Goal: Task Accomplishment & Management: Manage account settings

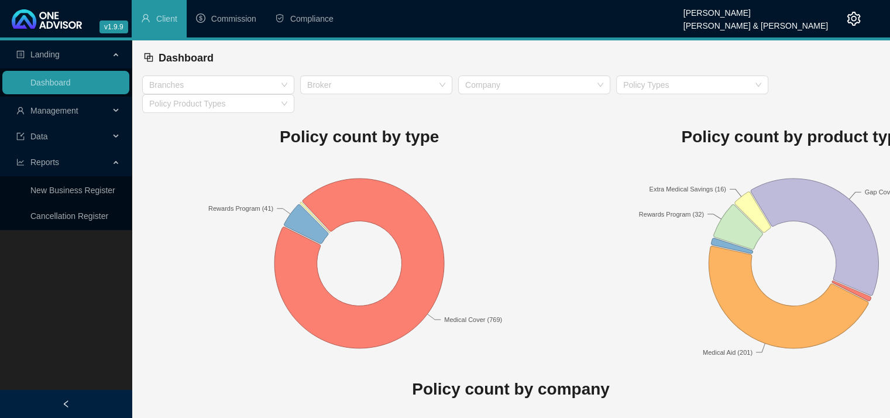
click at [119, 108] on div "Management" at bounding box center [65, 110] width 127 height 23
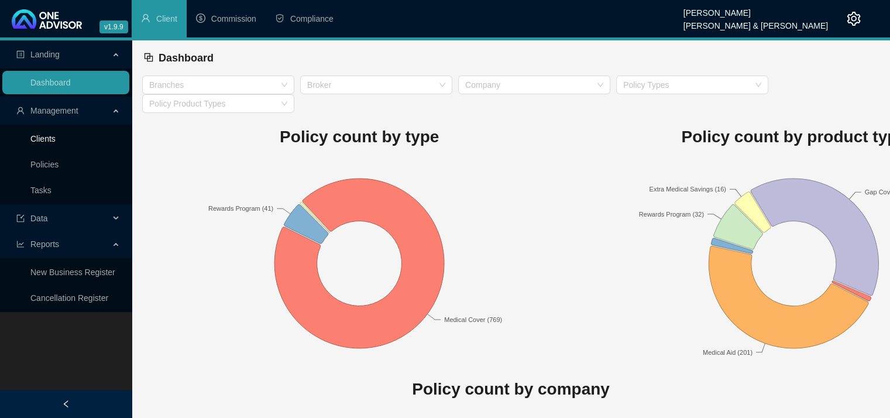
click at [56, 137] on link "Clients" at bounding box center [42, 138] width 25 height 9
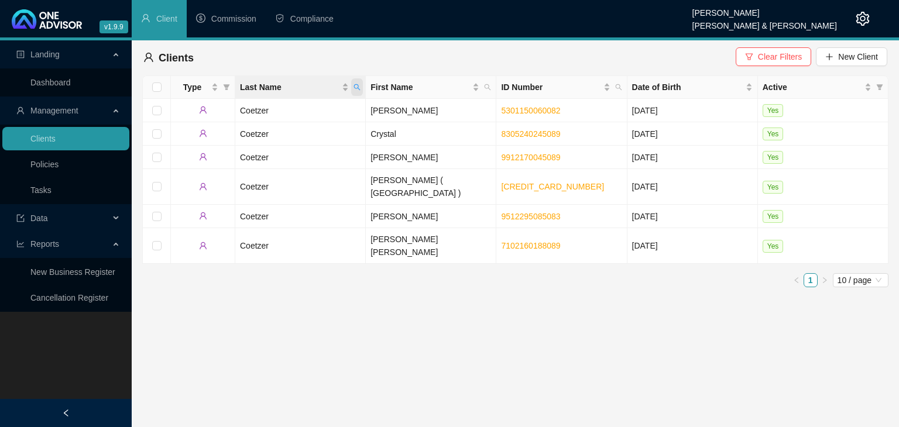
click at [358, 84] on icon "search" at bounding box center [357, 87] width 7 height 7
click at [472, 373] on main "Landing Dashboard Management Clients Policies Tasks Data Reports New Business R…" at bounding box center [449, 233] width 899 height 387
click at [410, 157] on td "[PERSON_NAME]" at bounding box center [431, 157] width 131 height 23
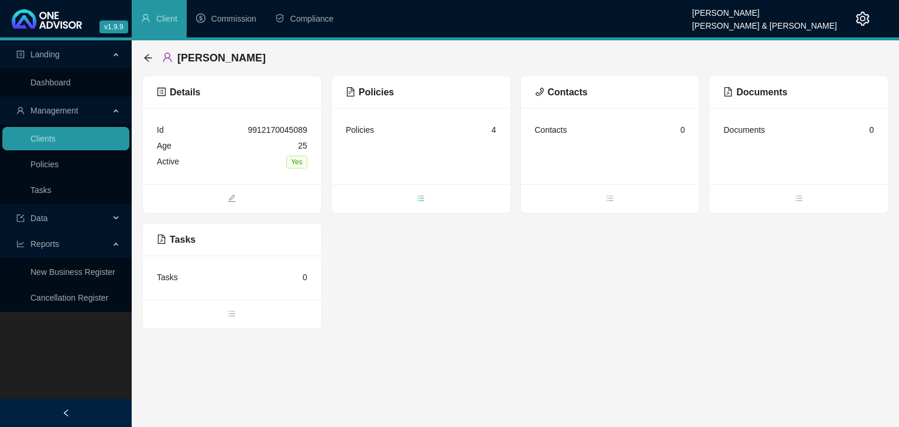
click at [422, 198] on icon "bars" at bounding box center [421, 198] width 8 height 8
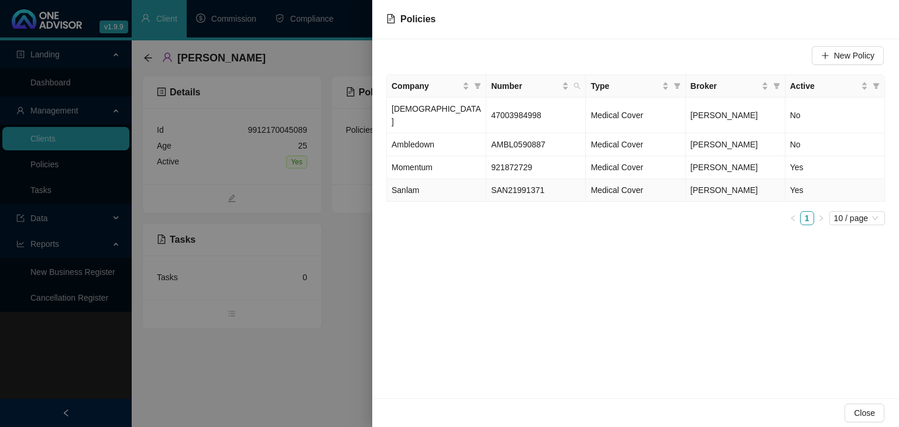
click at [539, 186] on span "SAN21991371" at bounding box center [517, 190] width 53 height 9
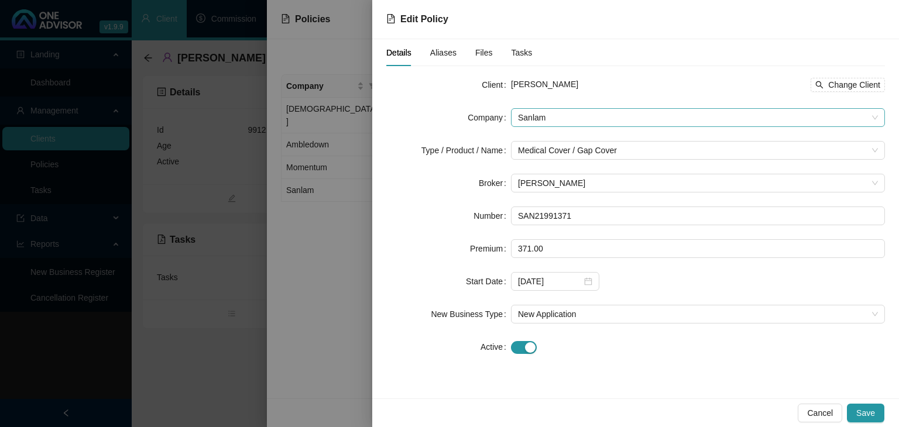
click at [869, 118] on span "Sanlam" at bounding box center [698, 118] width 360 height 18
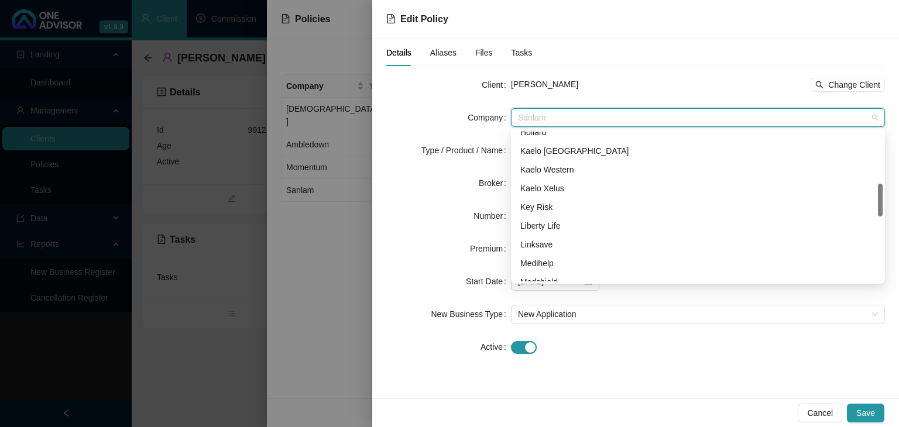
scroll to position [225, 0]
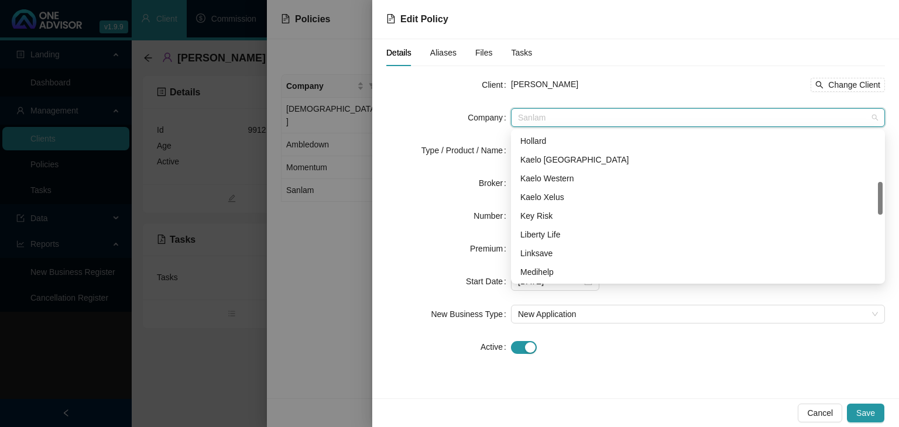
drag, startPoint x: 879, startPoint y: 226, endPoint x: 875, endPoint y: 193, distance: 33.7
click at [875, 193] on div "Hollard Kaelo Sanlam Gap Kaelo Western Kaelo Xelus Key Risk Liberty Life Linksa…" at bounding box center [697, 207] width 369 height 150
click at [559, 163] on div "Kaelo [GEOGRAPHIC_DATA]" at bounding box center [697, 159] width 355 height 13
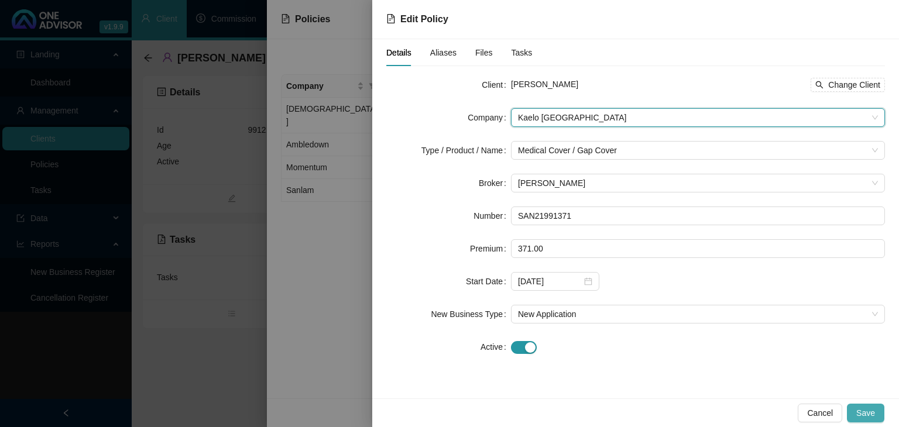
click at [872, 414] on span "Save" at bounding box center [866, 413] width 19 height 13
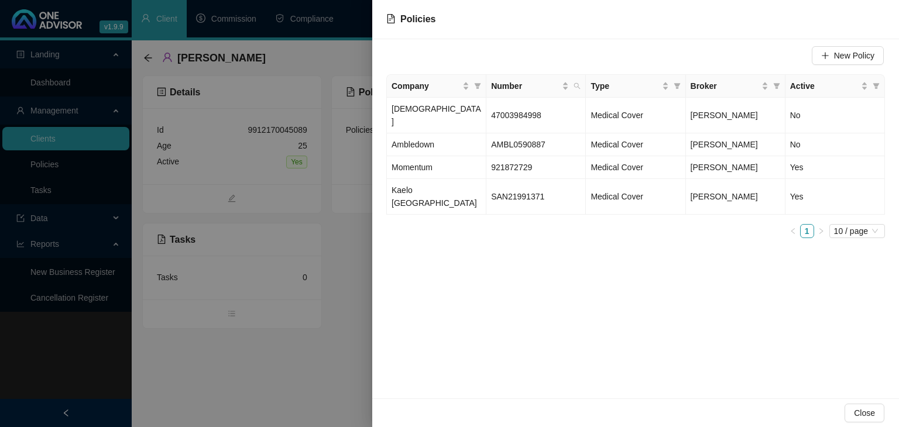
click at [290, 383] on div at bounding box center [449, 213] width 899 height 427
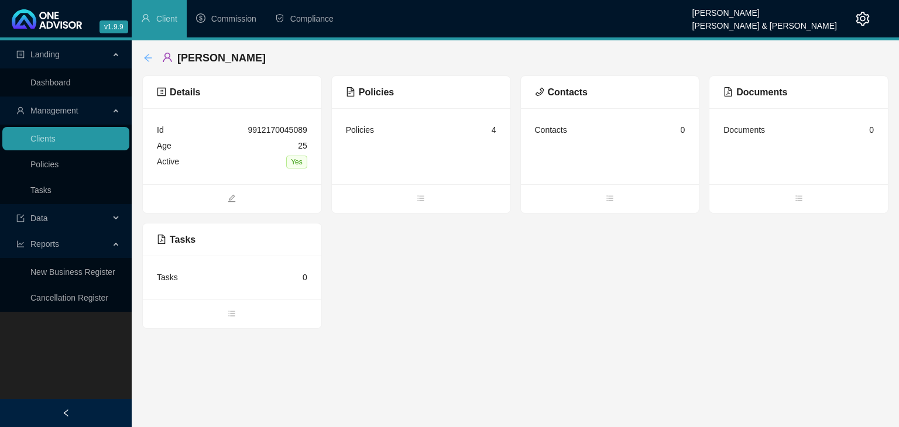
click at [149, 57] on icon "arrow-left" at bounding box center [148, 58] width 8 height 8
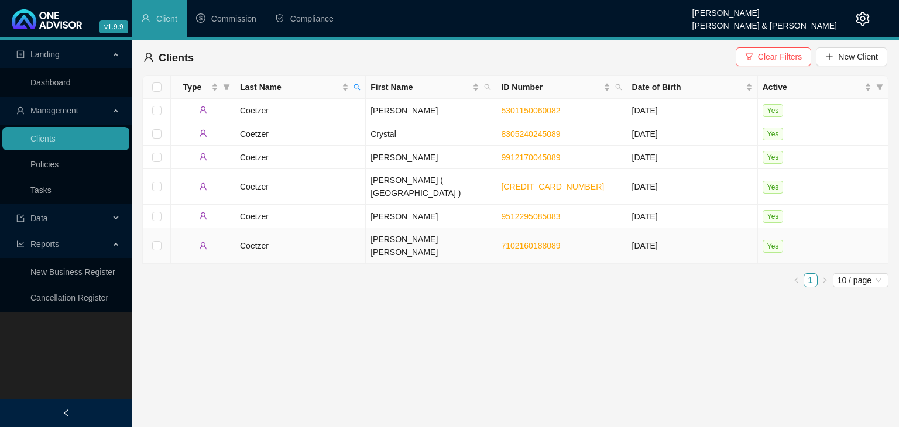
click at [394, 230] on td "[PERSON_NAME] [PERSON_NAME]" at bounding box center [431, 246] width 131 height 36
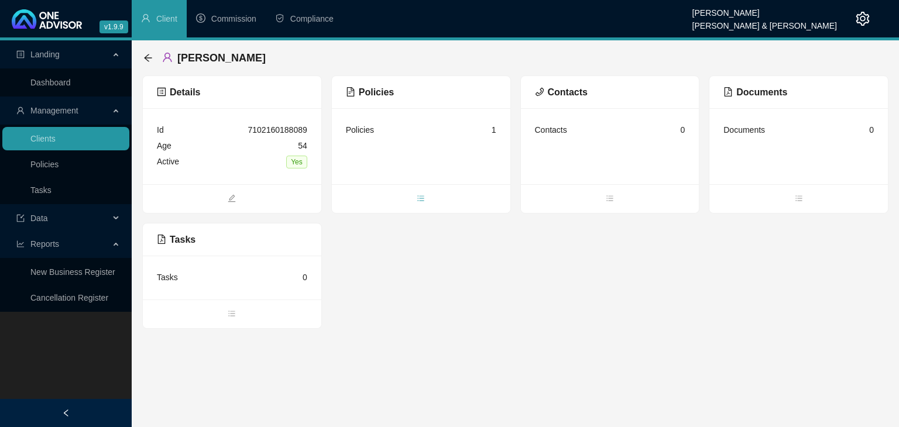
click at [420, 196] on icon "bars" at bounding box center [421, 198] width 8 height 8
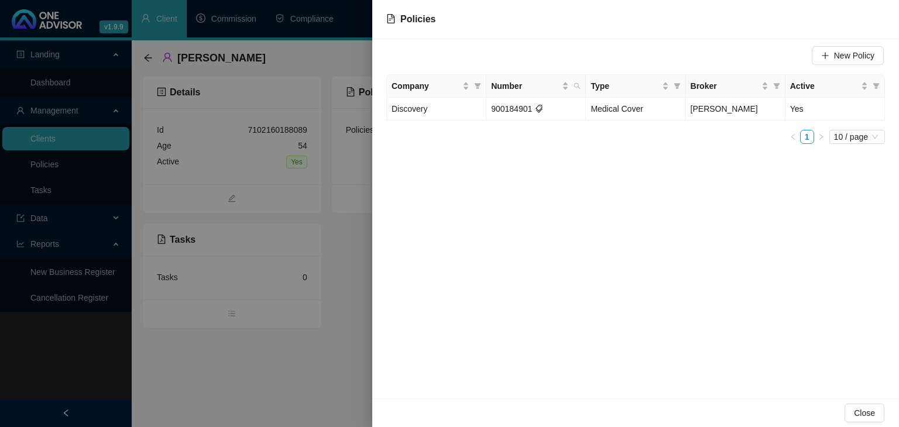
click at [267, 397] on div at bounding box center [449, 213] width 899 height 427
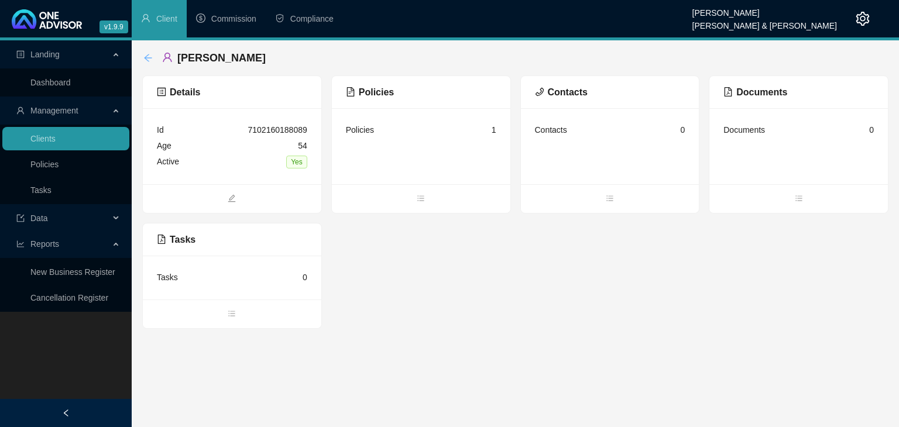
click at [151, 56] on icon "arrow-left" at bounding box center [147, 57] width 9 height 9
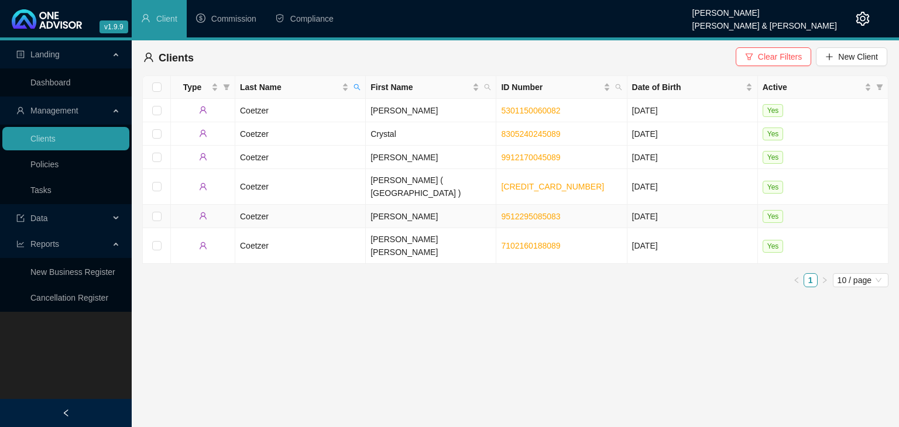
click at [416, 208] on td "[PERSON_NAME]" at bounding box center [431, 216] width 131 height 23
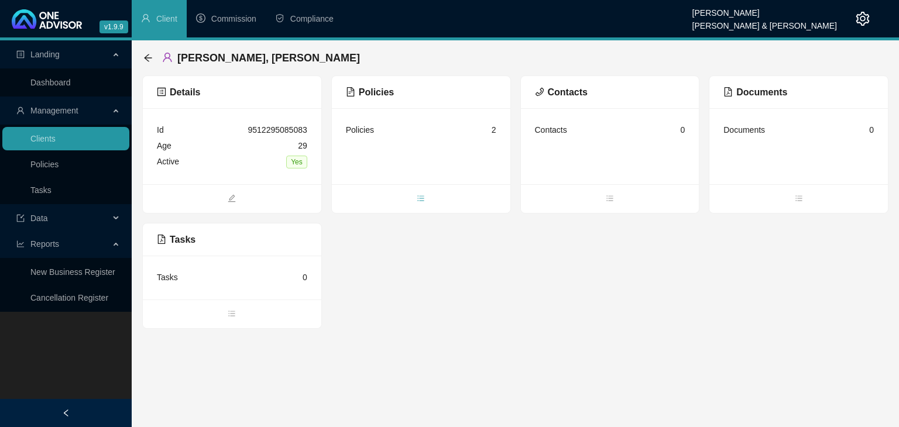
click at [425, 198] on span "bars" at bounding box center [421, 199] width 179 height 13
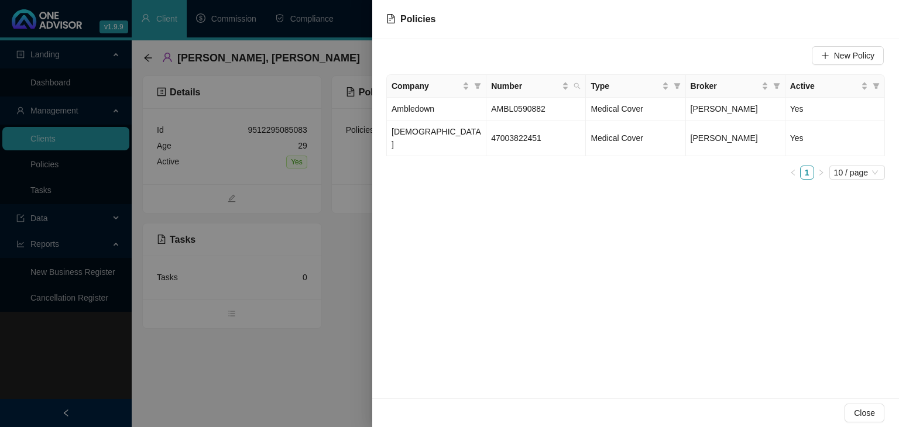
click at [341, 362] on div at bounding box center [449, 213] width 899 height 427
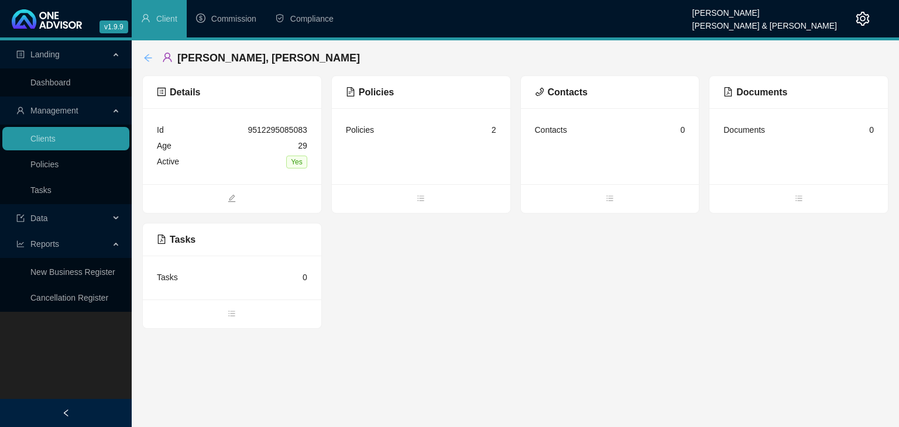
click at [145, 57] on icon "arrow-left" at bounding box center [147, 57] width 9 height 9
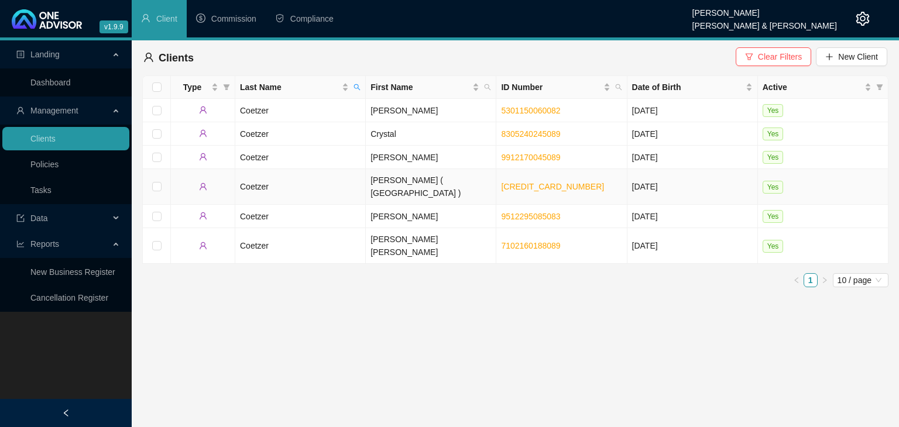
click at [389, 186] on td "[PERSON_NAME] ( [GEOGRAPHIC_DATA] )" at bounding box center [431, 187] width 131 height 36
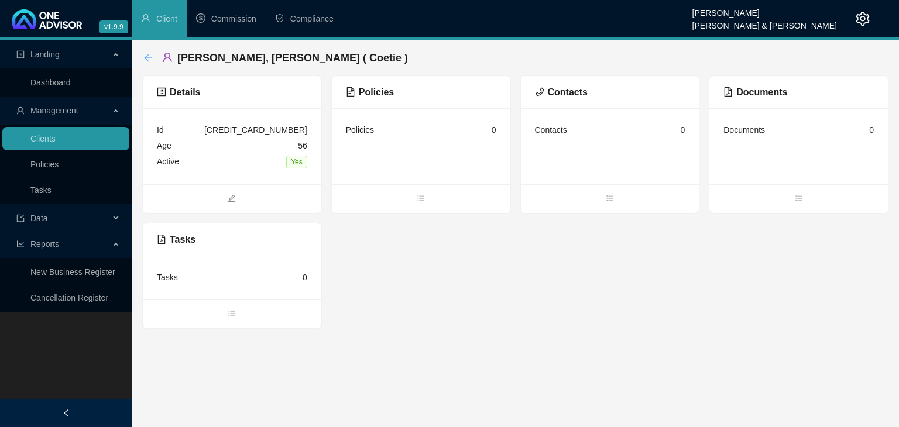
click at [146, 60] on icon "arrow-left" at bounding box center [147, 57] width 9 height 9
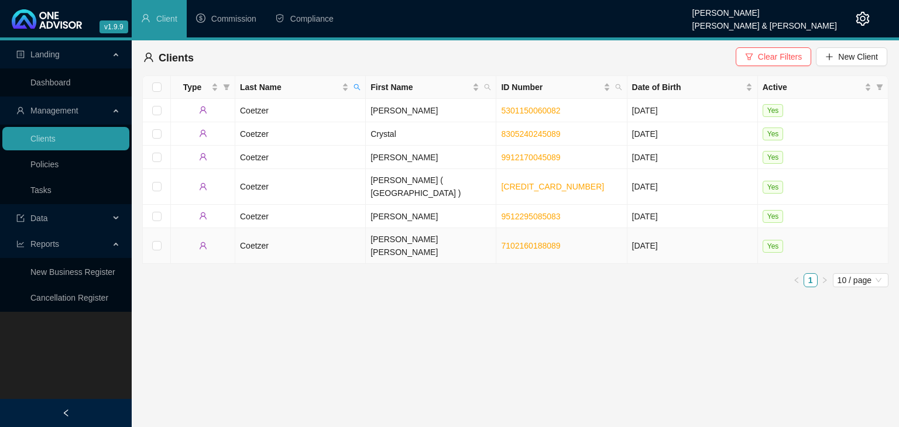
click at [386, 229] on td "[PERSON_NAME] [PERSON_NAME]" at bounding box center [431, 246] width 131 height 36
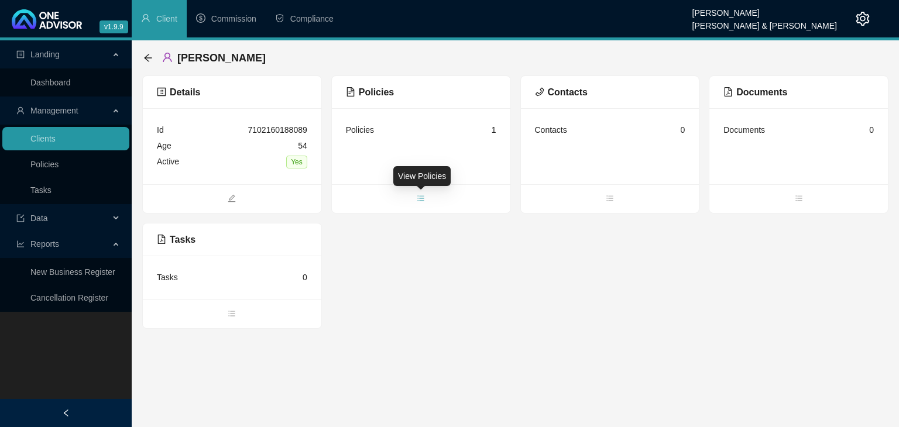
click at [426, 194] on span "bars" at bounding box center [421, 199] width 179 height 13
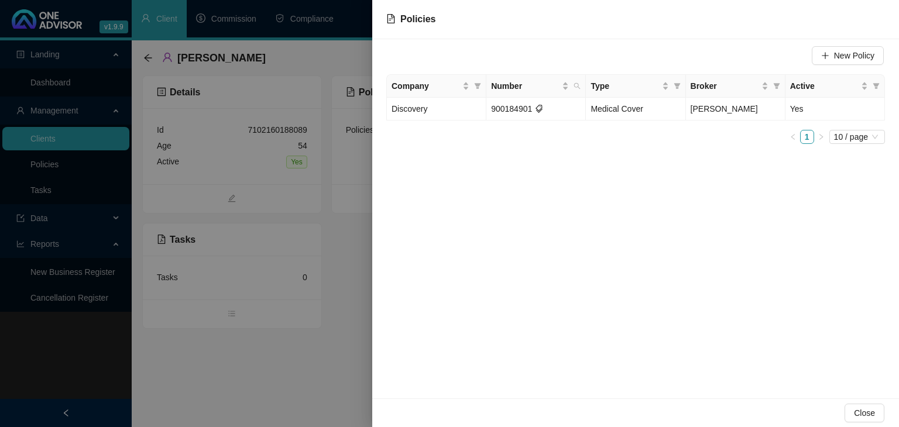
click at [286, 382] on div at bounding box center [449, 213] width 899 height 427
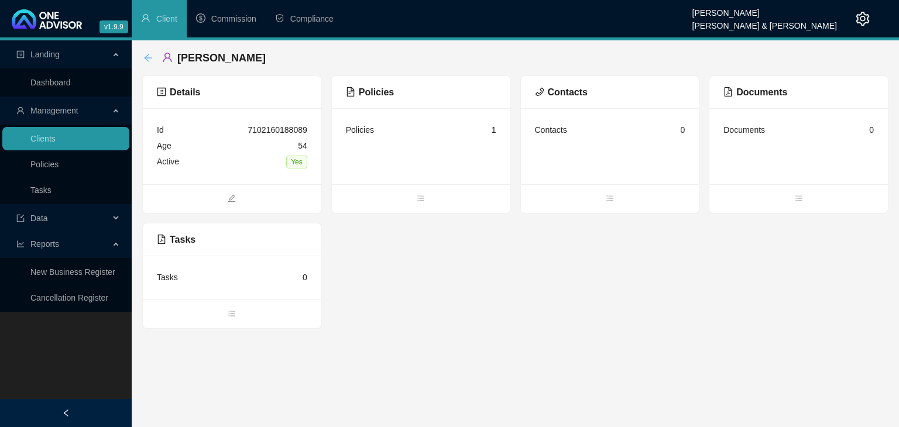
click at [148, 57] on icon "arrow-left" at bounding box center [148, 58] width 8 height 8
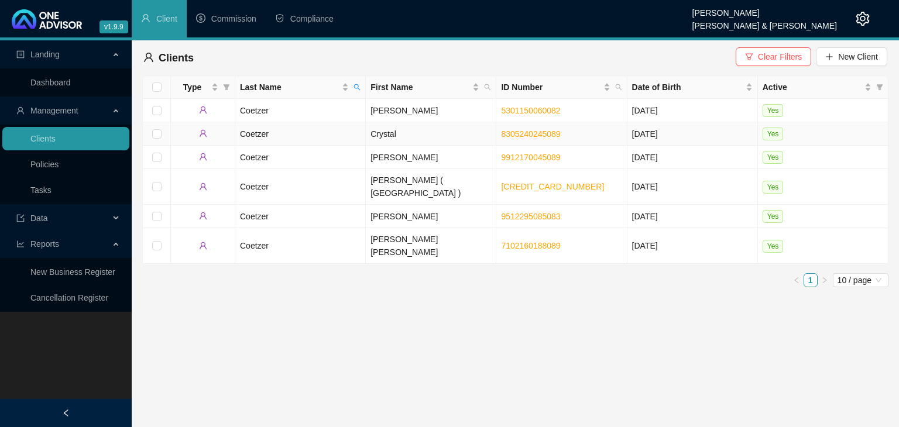
click at [391, 132] on td "Crystal" at bounding box center [431, 133] width 131 height 23
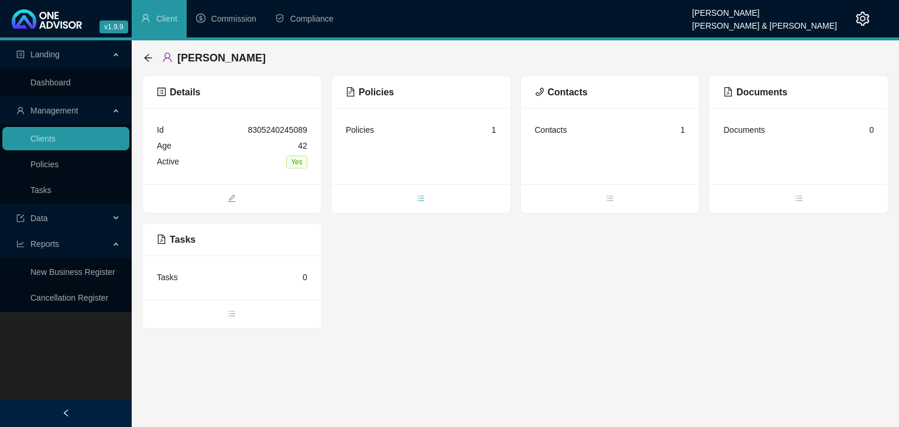
click at [424, 197] on icon "bars" at bounding box center [421, 198] width 8 height 8
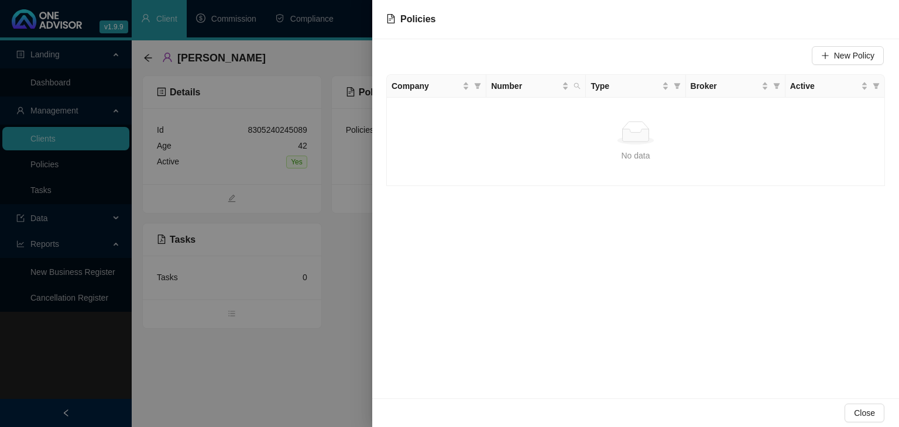
click at [306, 364] on div at bounding box center [449, 213] width 899 height 427
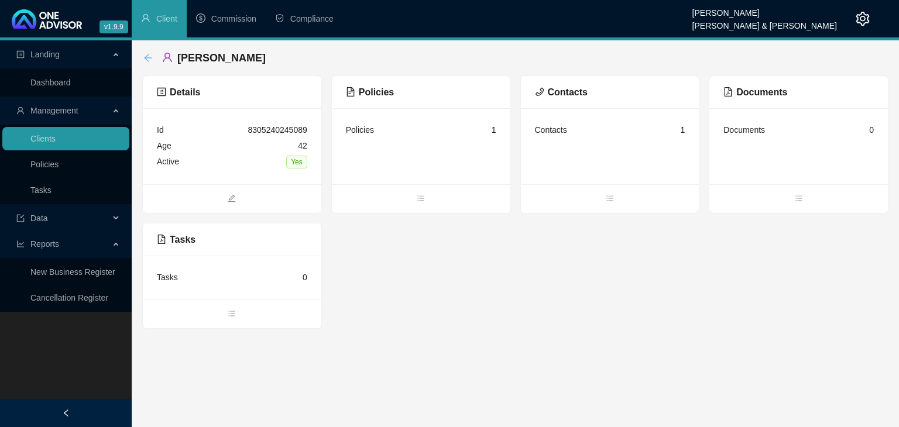
click at [150, 57] on icon "arrow-left" at bounding box center [147, 57] width 9 height 9
